Goal: Check status: Check status

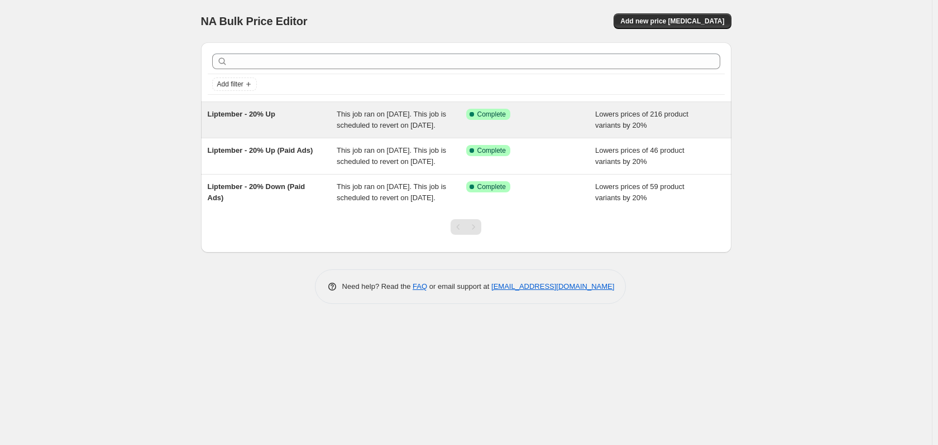
click at [246, 113] on span "Liptember - 20% Up" at bounding box center [242, 114] width 68 height 8
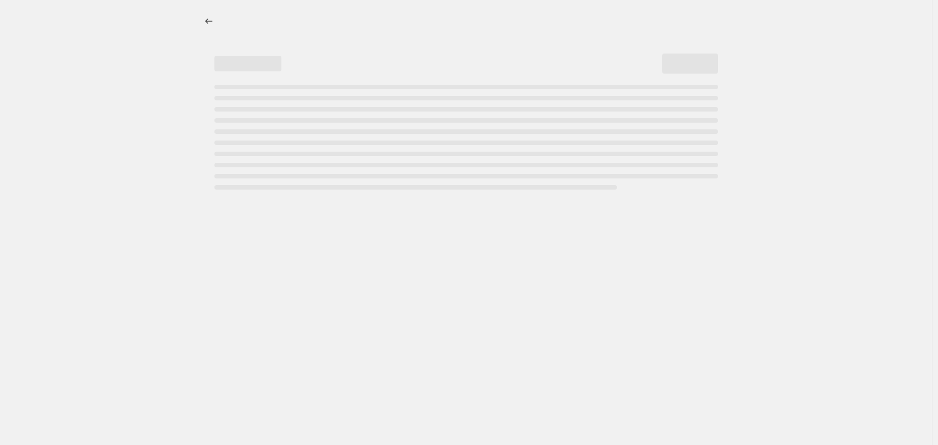
select select "percentage"
select select "no_change"
select select "tag"
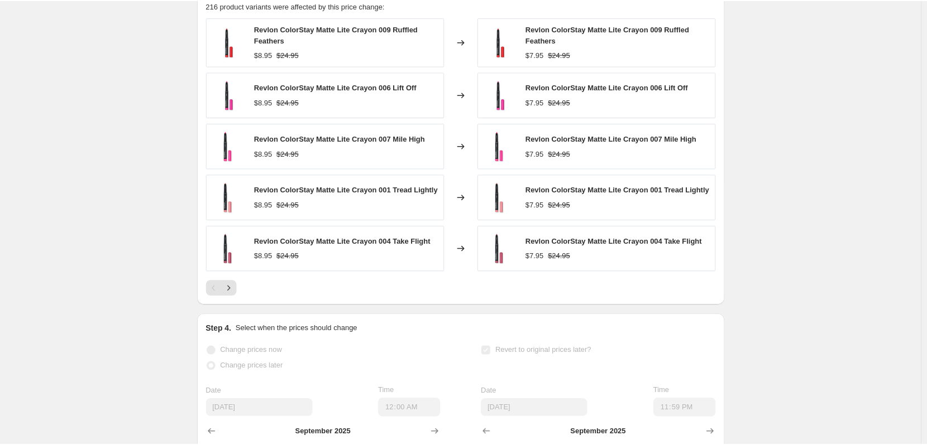
scroll to position [1005, 0]
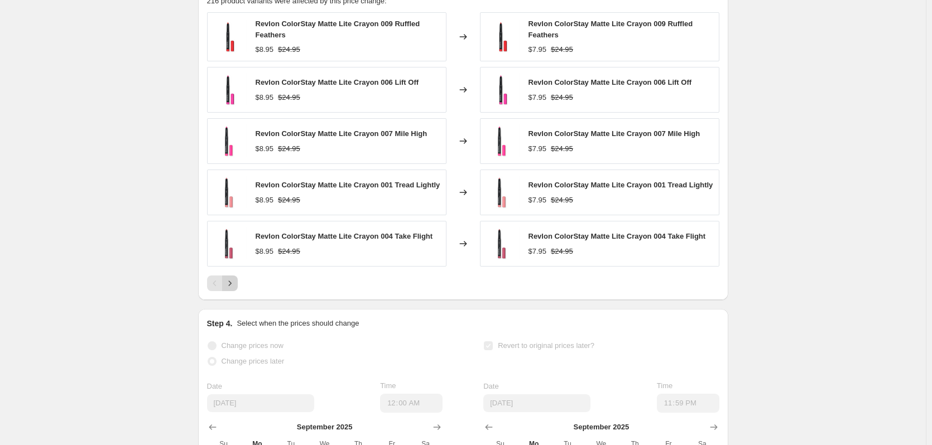
click at [231, 289] on icon "Next" at bounding box center [229, 283] width 11 height 11
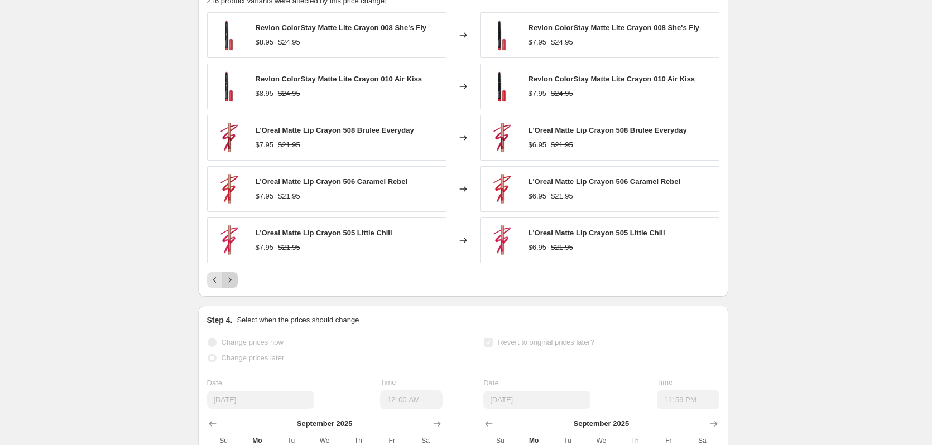
click at [232, 286] on icon "Next" at bounding box center [229, 280] width 11 height 11
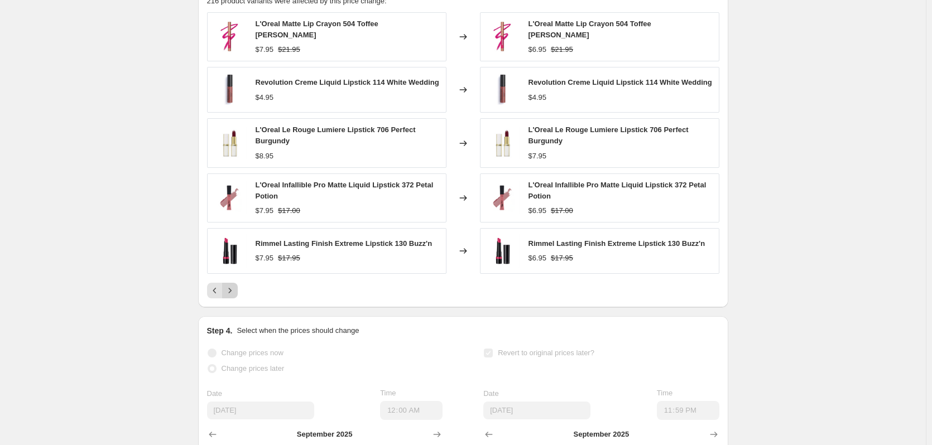
click at [232, 294] on icon "Next" at bounding box center [229, 290] width 11 height 11
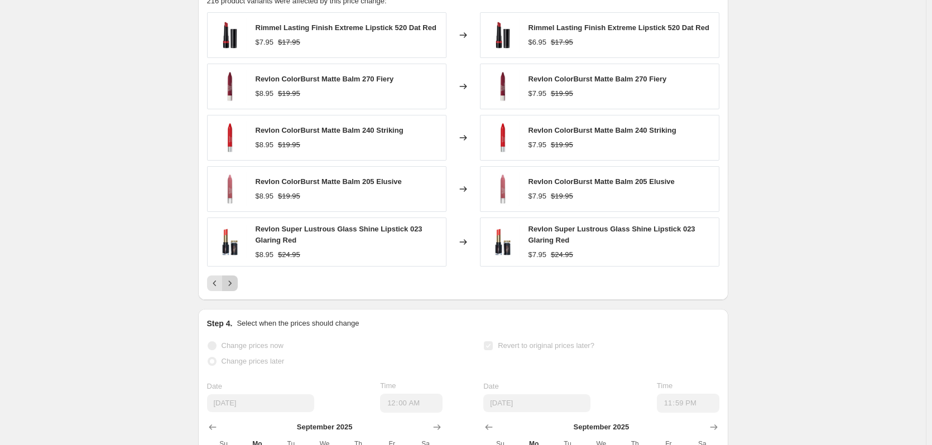
click at [231, 286] on icon "Next" at bounding box center [229, 283] width 3 height 5
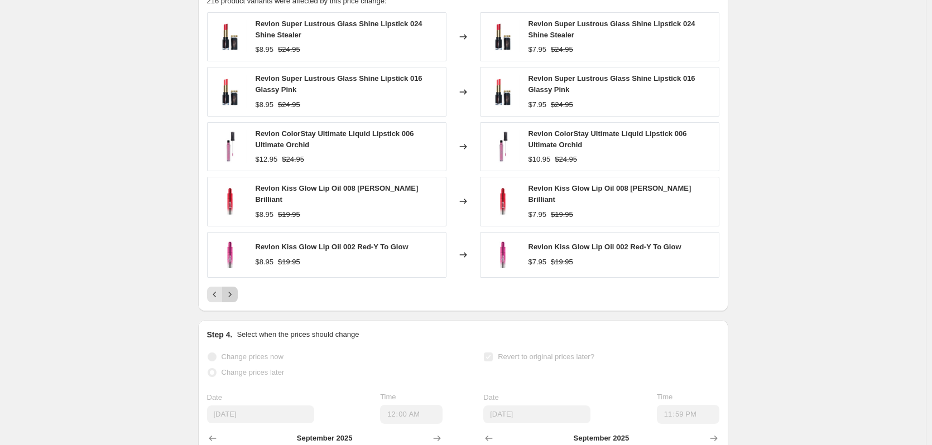
click at [236, 300] on icon "Next" at bounding box center [229, 294] width 11 height 11
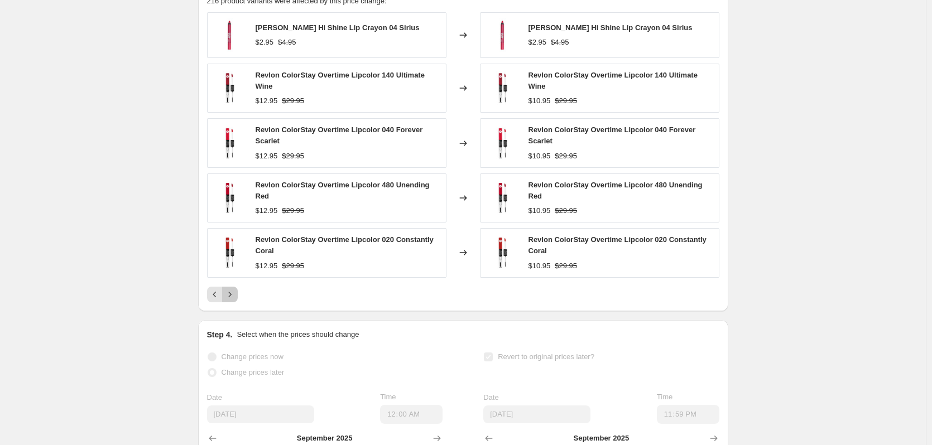
click at [236, 300] on icon "Next" at bounding box center [229, 294] width 11 height 11
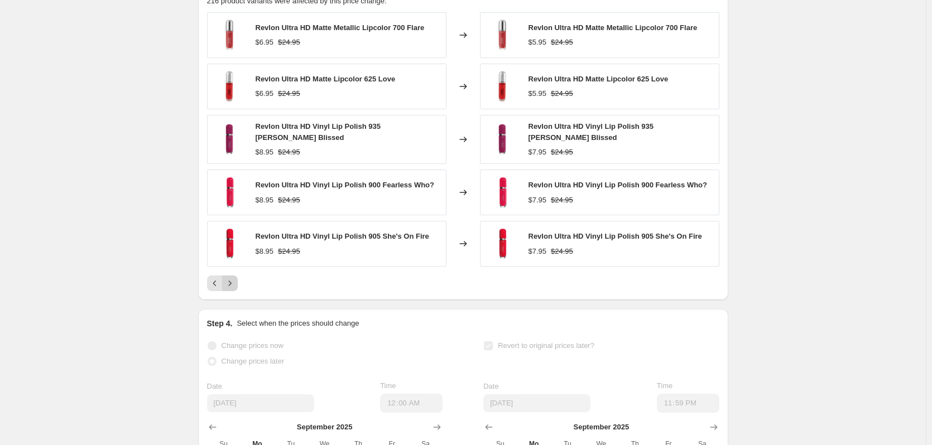
click at [237, 301] on div "PRICE CHANGE RECAP 216 product variants were affected by this price change: Rev…" at bounding box center [463, 137] width 530 height 327
click at [234, 289] on icon "Next" at bounding box center [229, 283] width 11 height 11
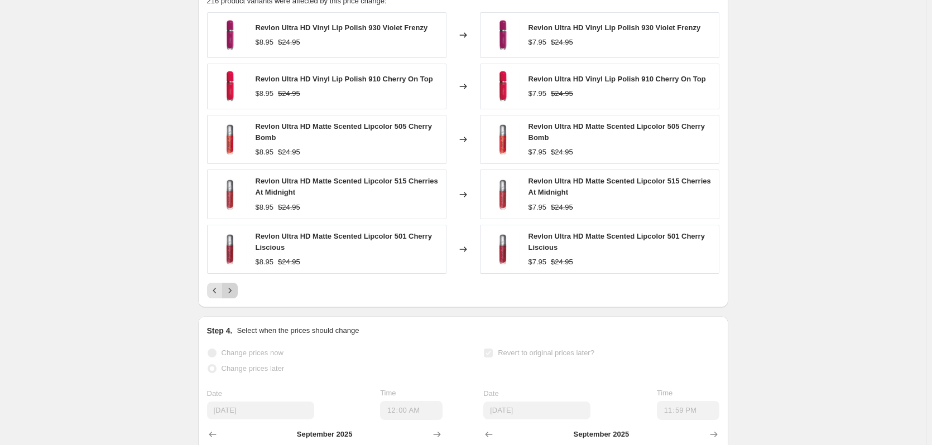
click at [234, 295] on button "Next" at bounding box center [230, 291] width 16 height 16
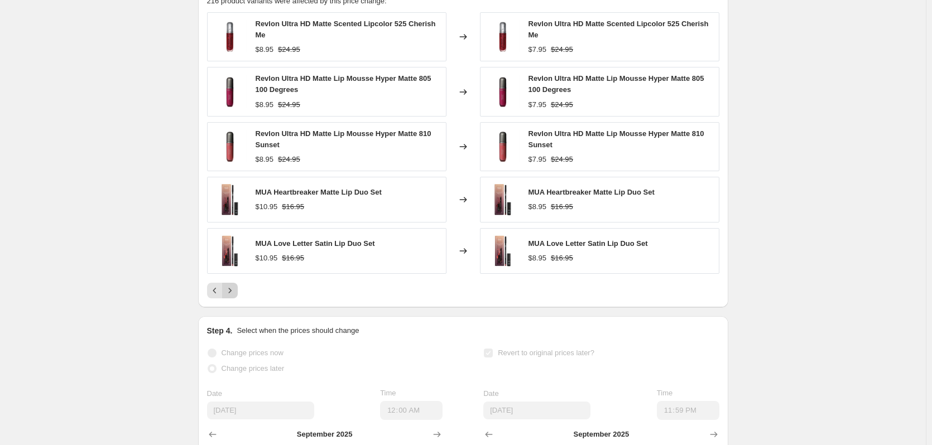
click at [234, 295] on button "Next" at bounding box center [230, 291] width 16 height 16
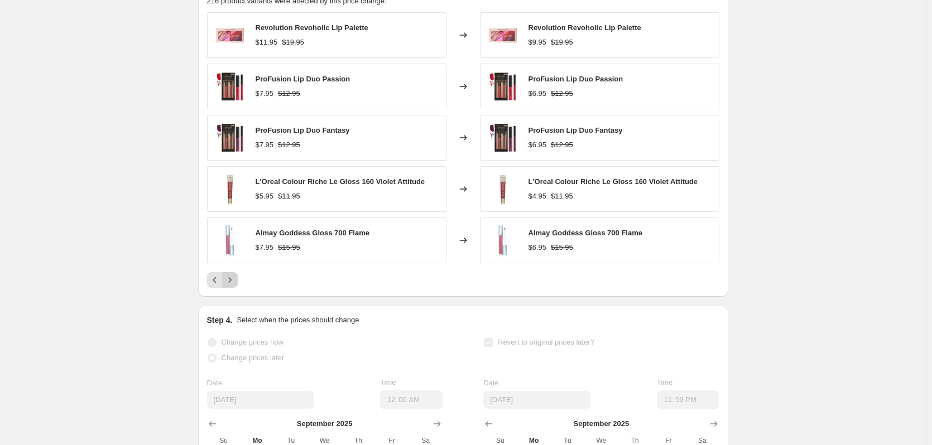
click at [234, 286] on icon "Next" at bounding box center [229, 280] width 11 height 11
